Goal: Navigation & Orientation: Find specific page/section

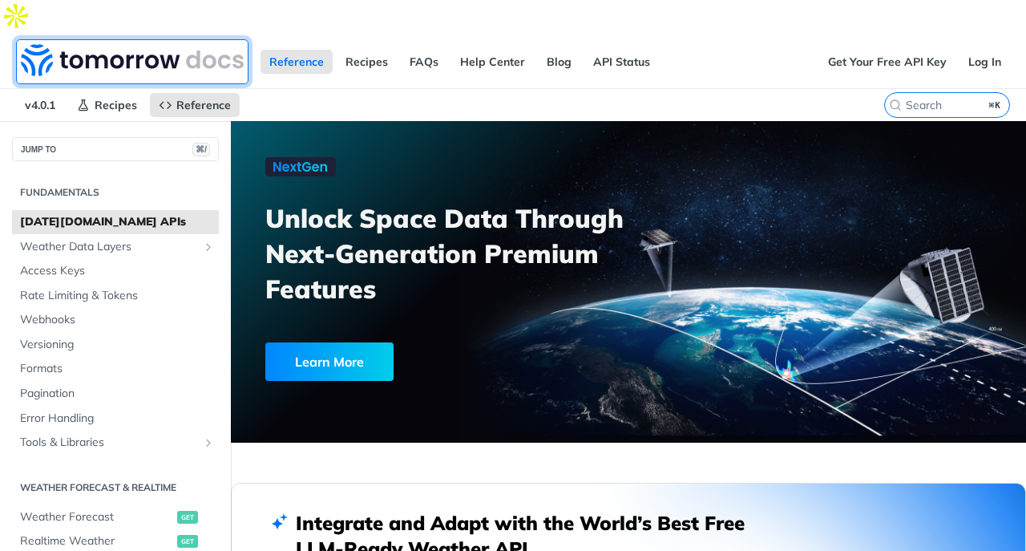
click at [161, 44] on img at bounding box center [132, 60] width 223 height 32
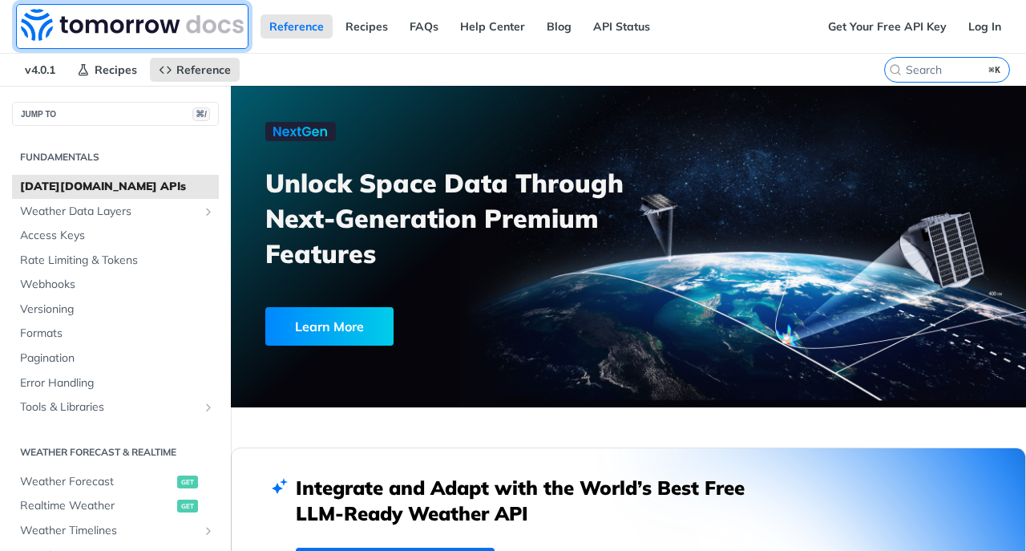
click at [131, 30] on img at bounding box center [132, 25] width 223 height 32
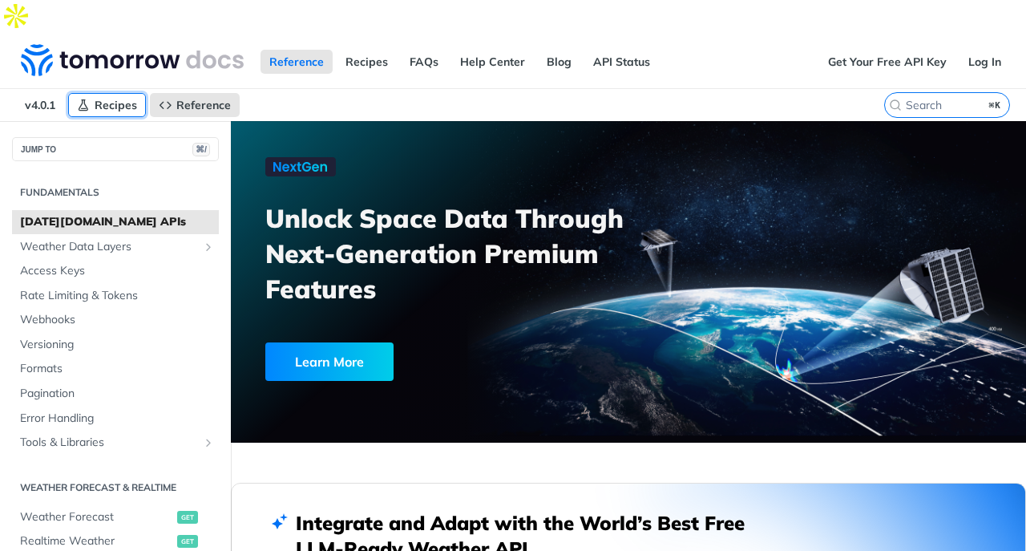
click at [105, 98] on span "Recipes" at bounding box center [116, 105] width 42 height 14
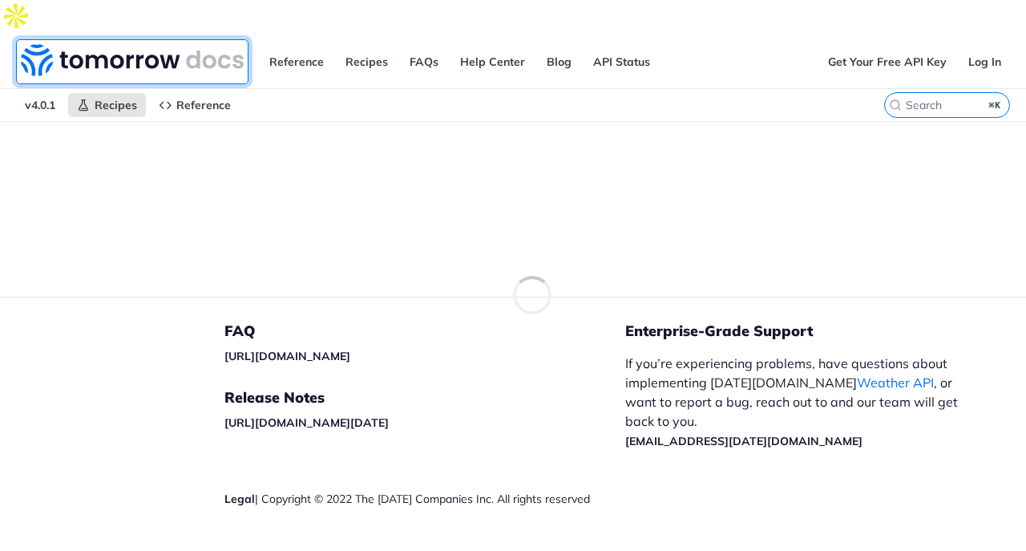
click at [124, 44] on img at bounding box center [132, 60] width 223 height 32
